Goal: Information Seeking & Learning: Understand process/instructions

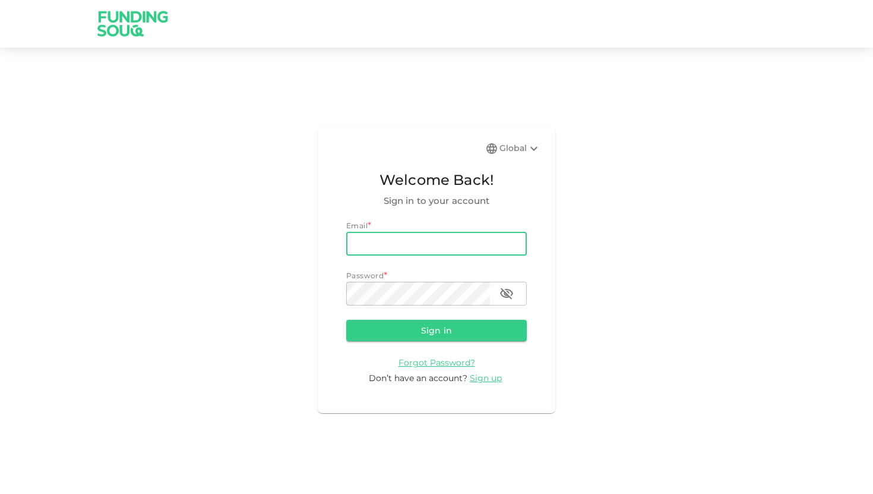
click at [428, 250] on input "email" at bounding box center [436, 244] width 181 height 24
type input "[EMAIL_ADDRESS][DOMAIN_NAME]"
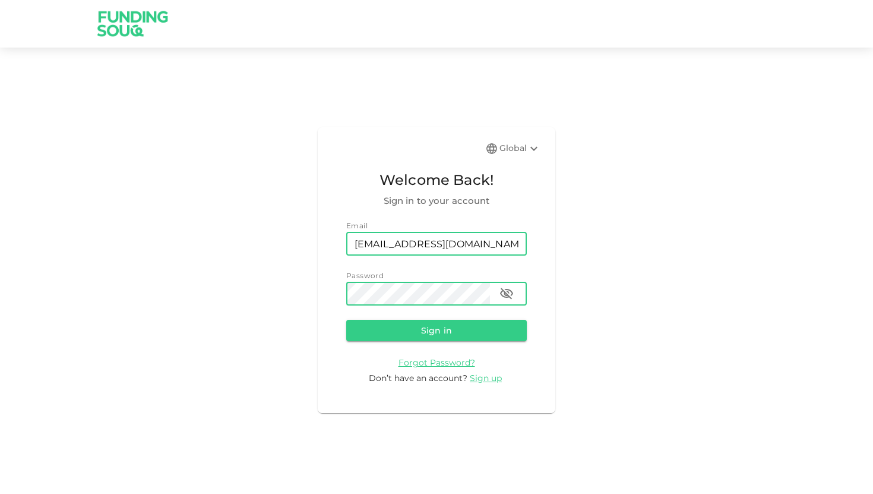
click at [346, 320] on button "Sign in" at bounding box center [436, 330] width 181 height 21
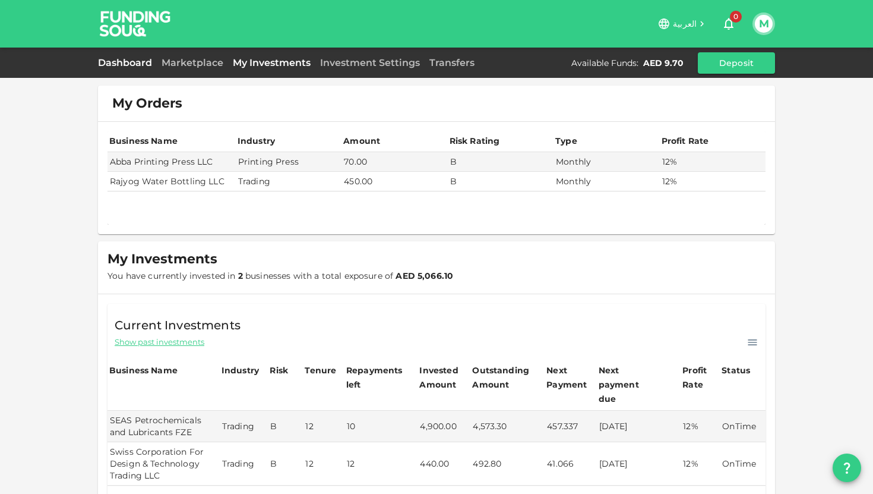
click at [115, 59] on link "Dashboard" at bounding box center [127, 62] width 59 height 11
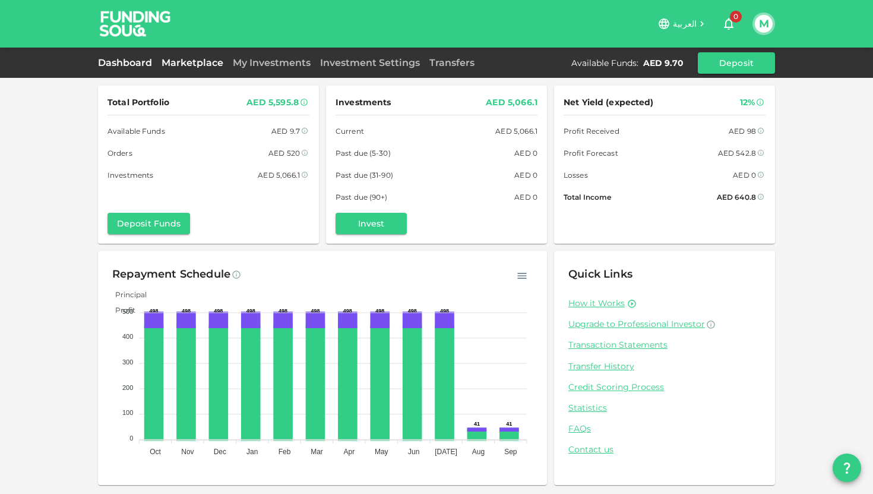
click at [175, 62] on link "Marketplace" at bounding box center [192, 62] width 71 height 11
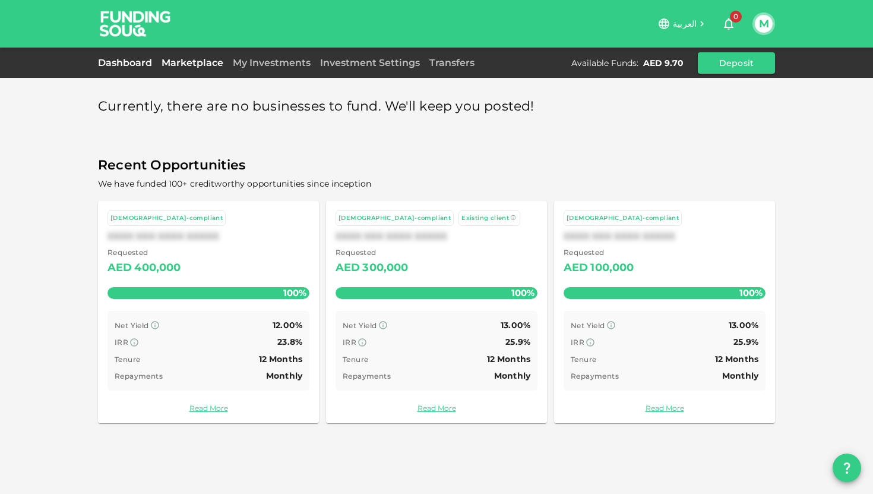
click at [142, 64] on link "Dashboard" at bounding box center [127, 62] width 59 height 11
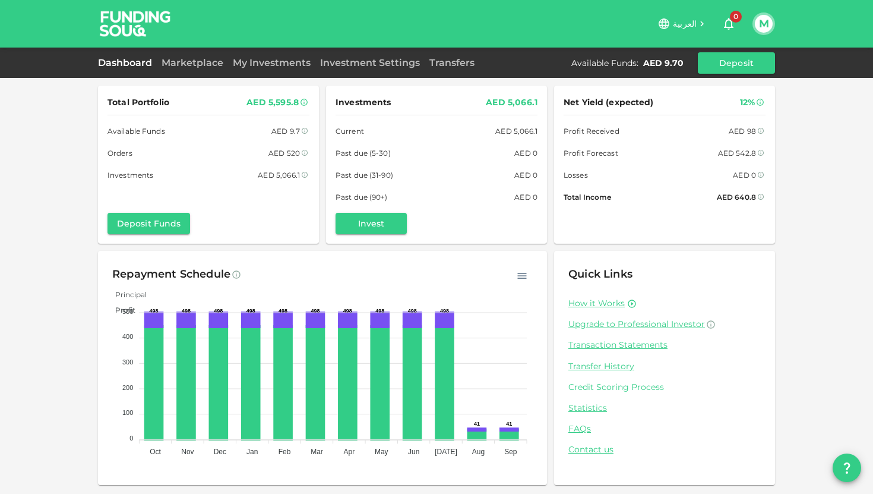
click at [609, 383] on link "Credit Scoring Process" at bounding box center [665, 386] width 193 height 11
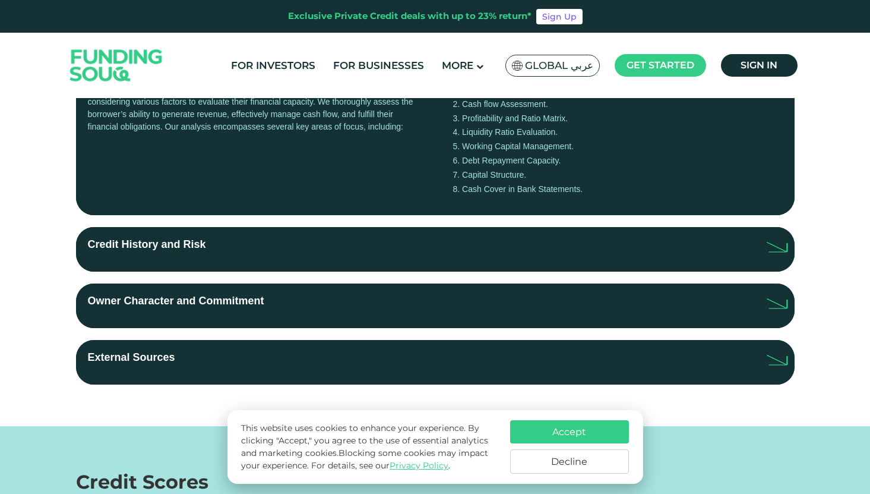
scroll to position [343, 0]
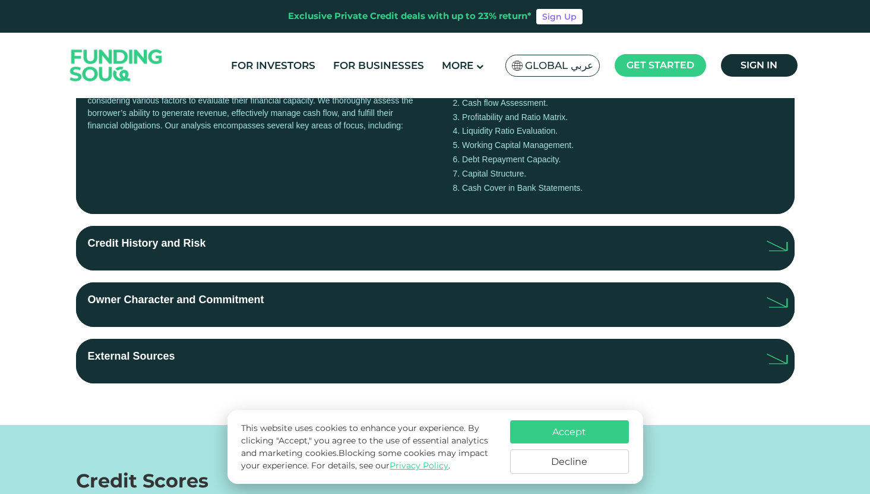
click at [310, 228] on label "Credit History and Risk" at bounding box center [435, 248] width 719 height 45
click at [0, 0] on input "Credit History and Risk" at bounding box center [0, 0] width 0 height 0
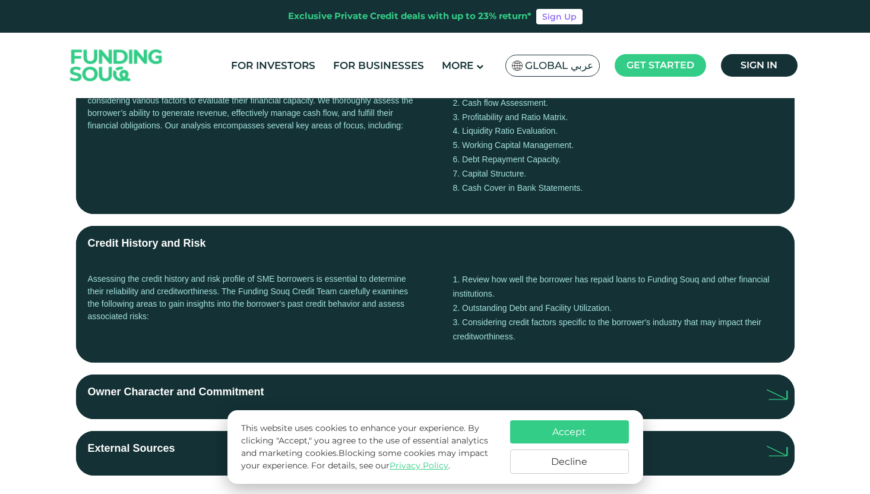
click at [310, 228] on label "Credit History and Risk" at bounding box center [435, 243] width 719 height 35
click at [0, 0] on input "Credit History and Risk" at bounding box center [0, 0] width 0 height 0
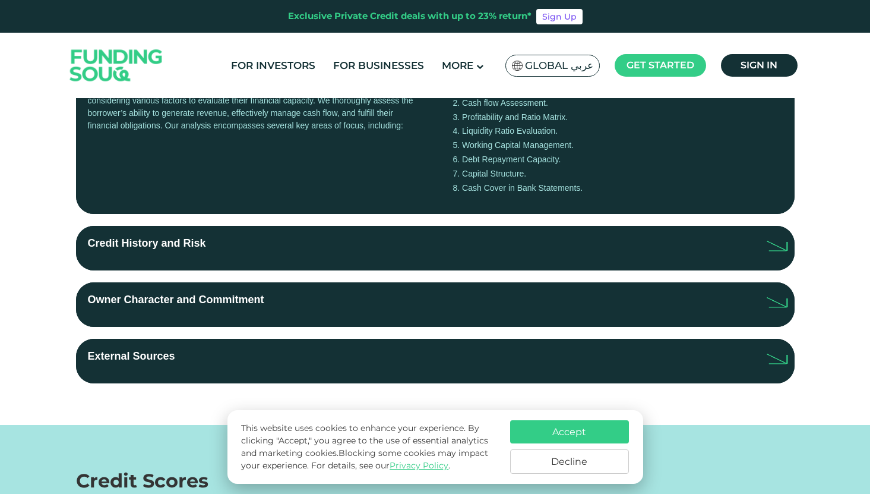
click at [270, 333] on div "Financial Capacity Our Credit Team carefully analyzes the financial performance…" at bounding box center [435, 197] width 719 height 372
